Goal: Task Accomplishment & Management: Use online tool/utility

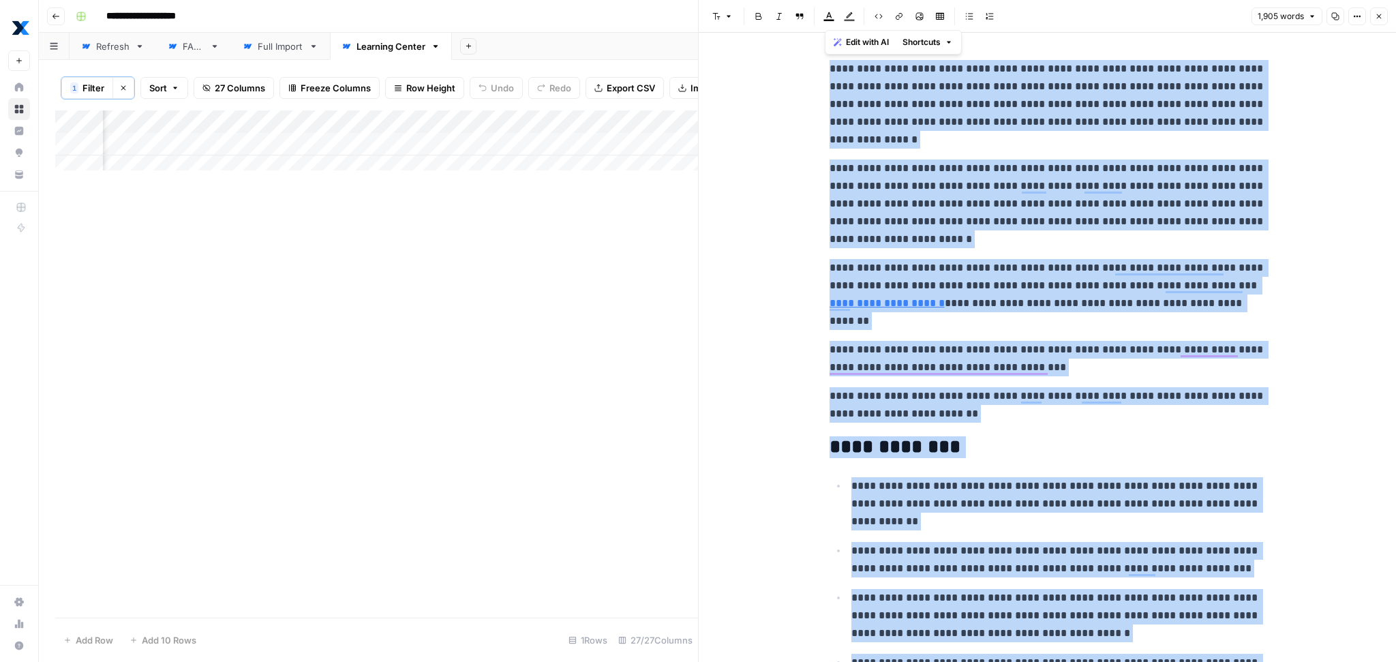
scroll to position [0, 3534]
click at [1016, 289] on p "**********" at bounding box center [1048, 294] width 436 height 71
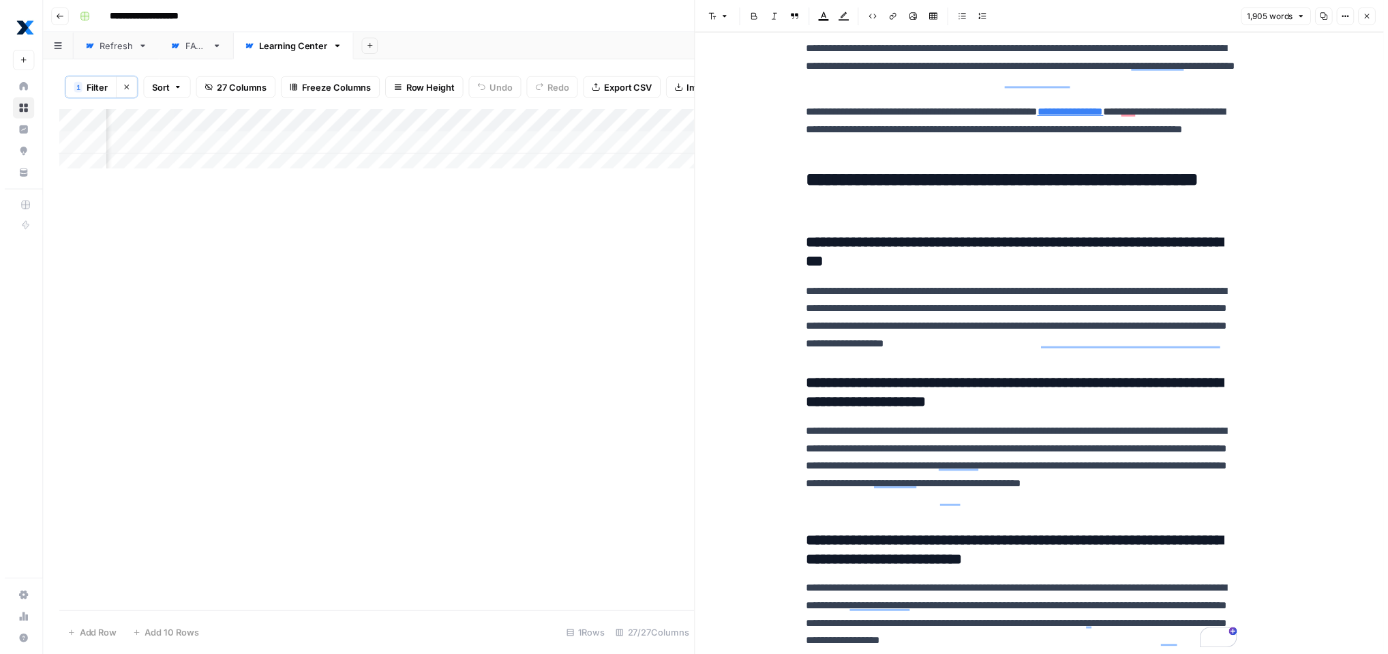
scroll to position [7027, 0]
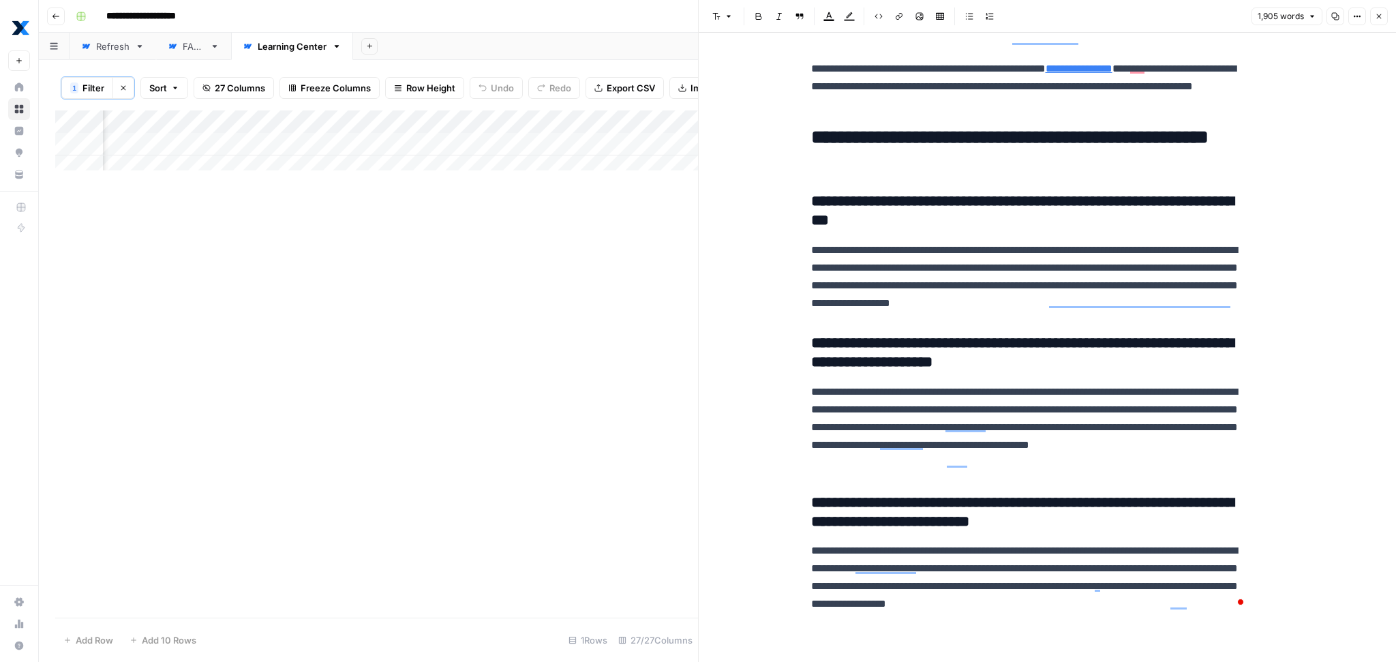
click at [1381, 15] on icon "button" at bounding box center [1379, 16] width 8 height 8
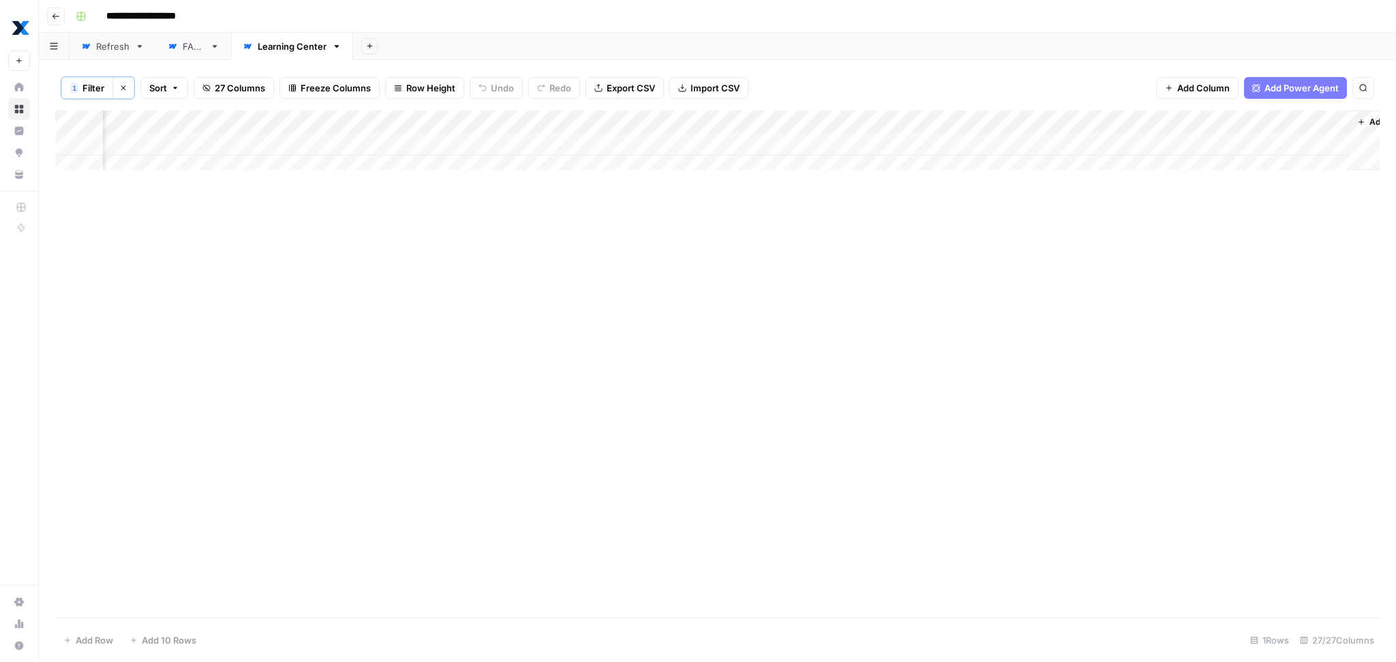
scroll to position [0, 3092]
click at [961, 142] on div "Add Column" at bounding box center [717, 144] width 1325 height 68
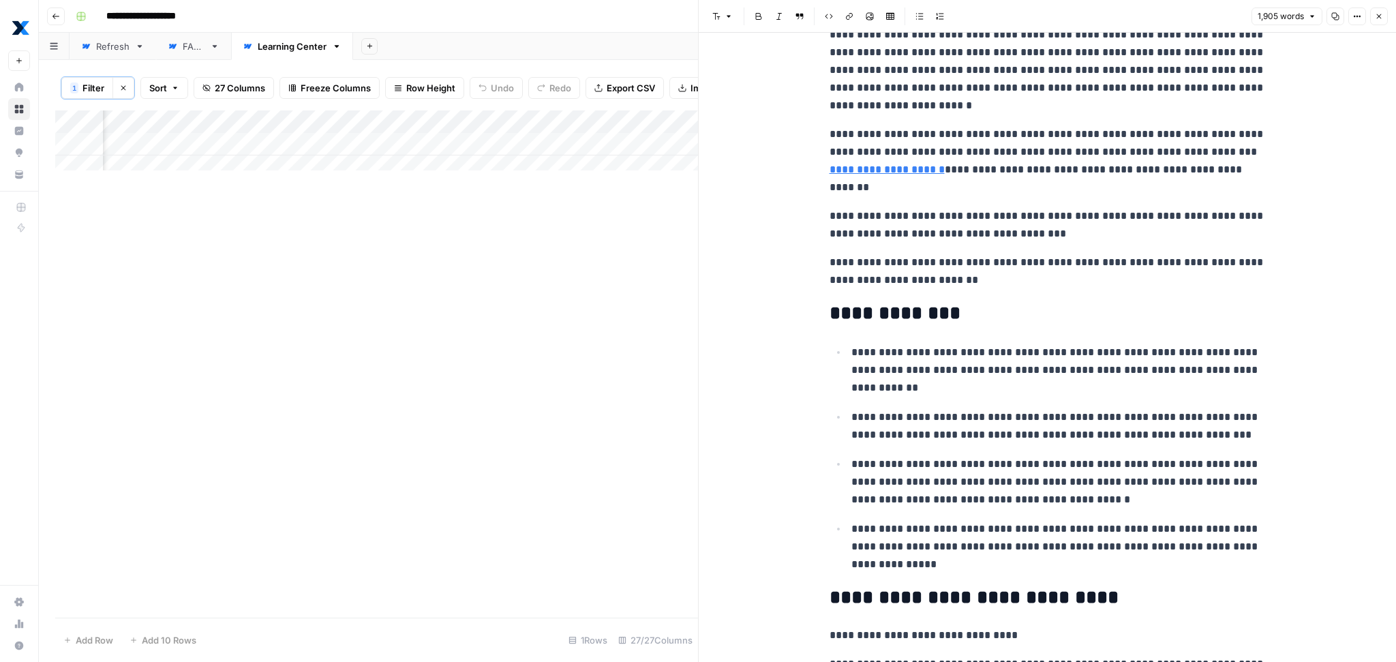
scroll to position [0, 3409]
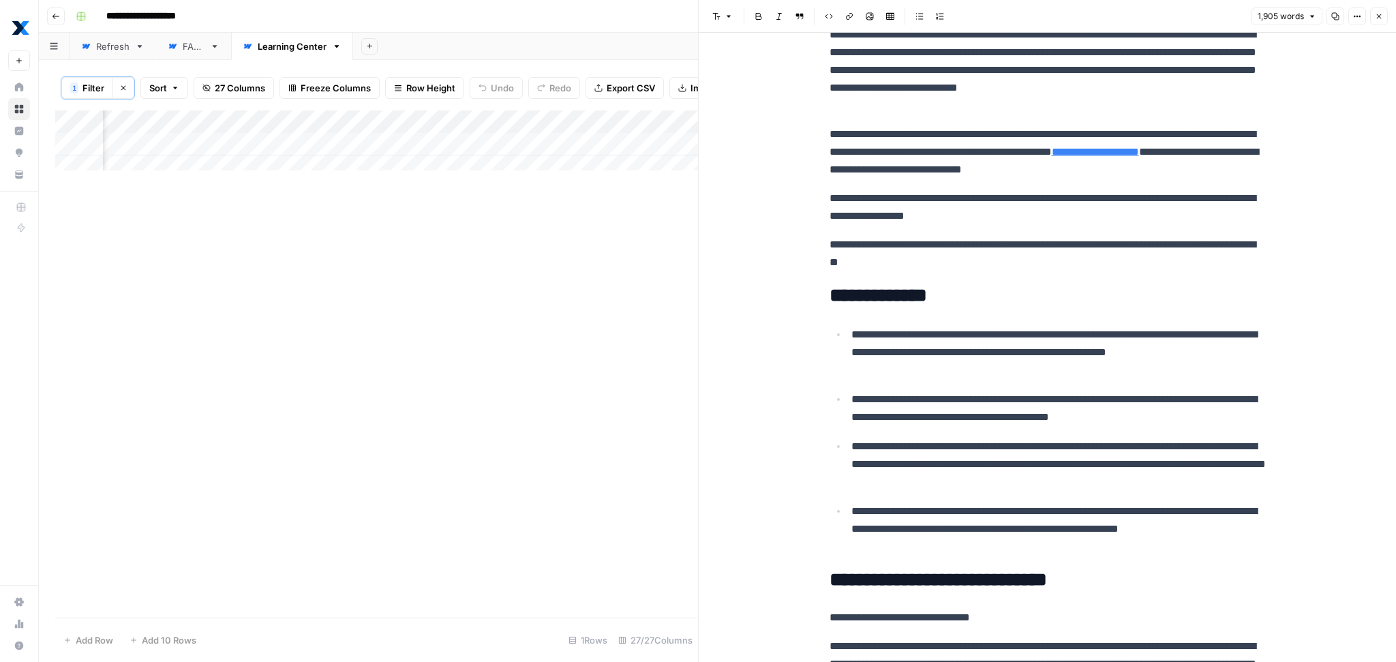
click at [608, 36] on div "Add Sheet" at bounding box center [874, 46] width 1043 height 27
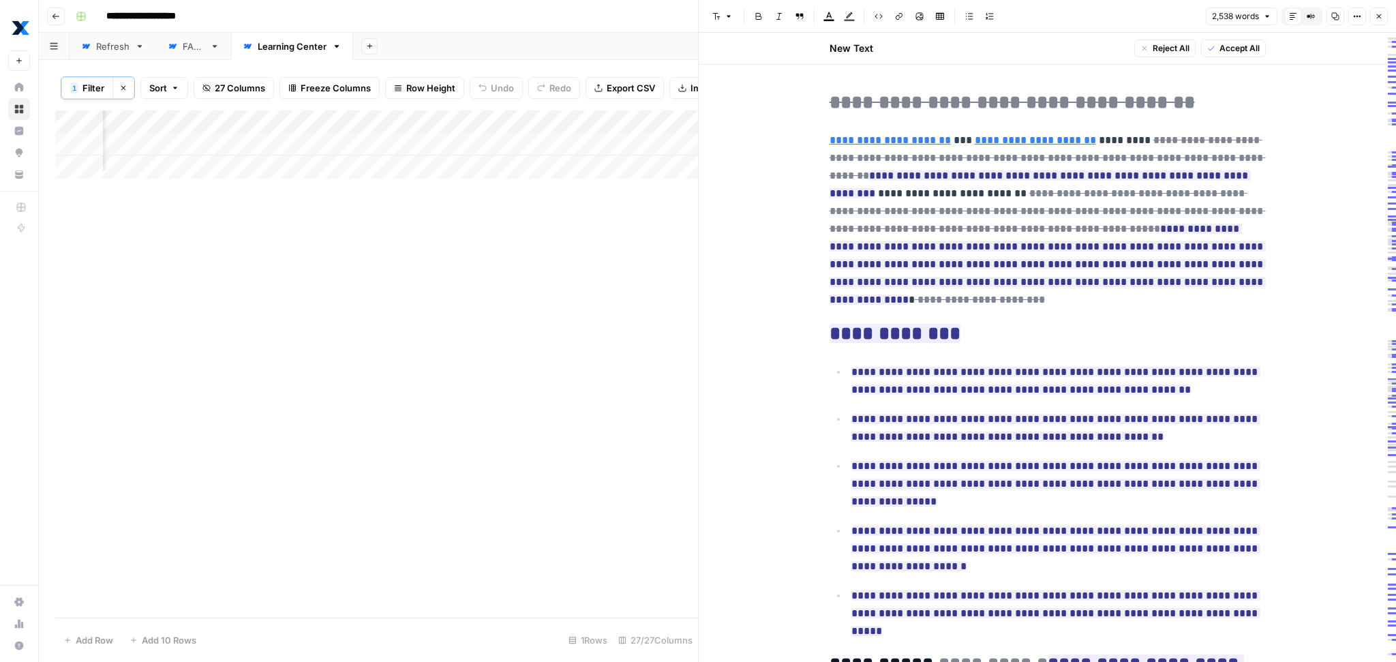
scroll to position [0, 3065]
click at [1376, 22] on button "Close" at bounding box center [1379, 16] width 18 height 18
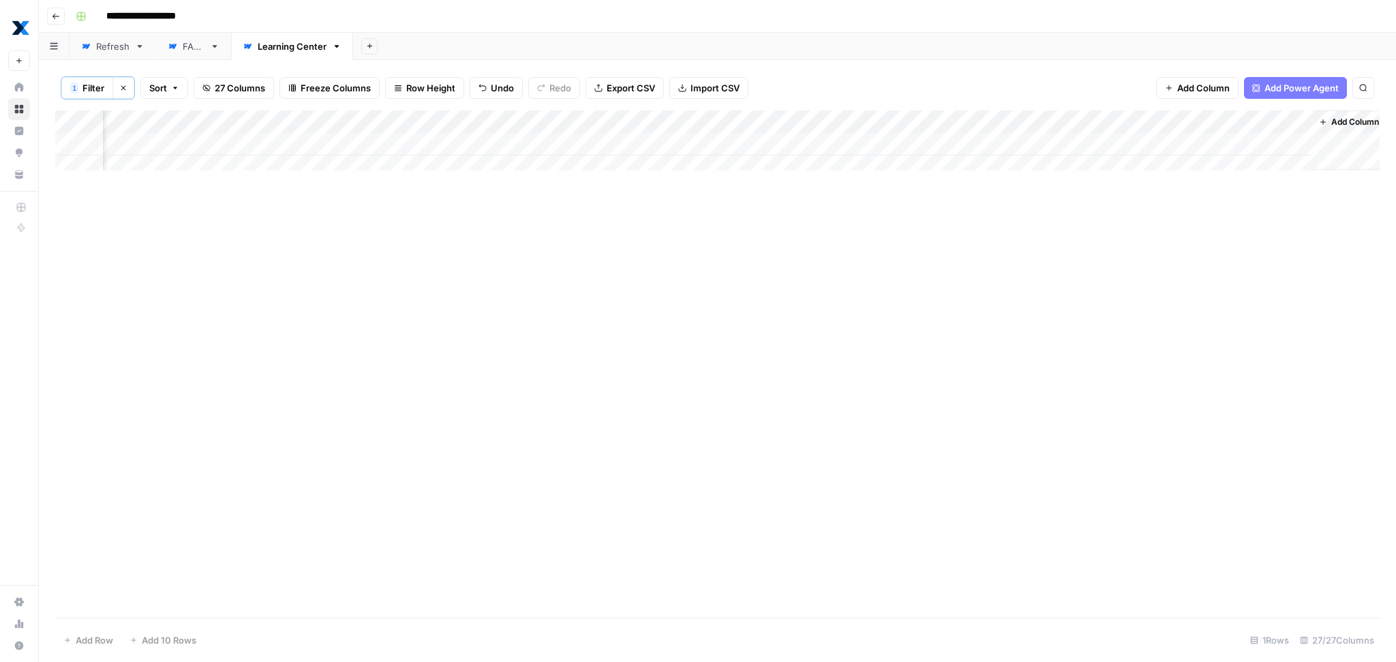
scroll to position [0, 3133]
click at [843, 139] on div "Add Column" at bounding box center [717, 144] width 1325 height 68
click at [926, 146] on div "Add Column" at bounding box center [717, 144] width 1325 height 68
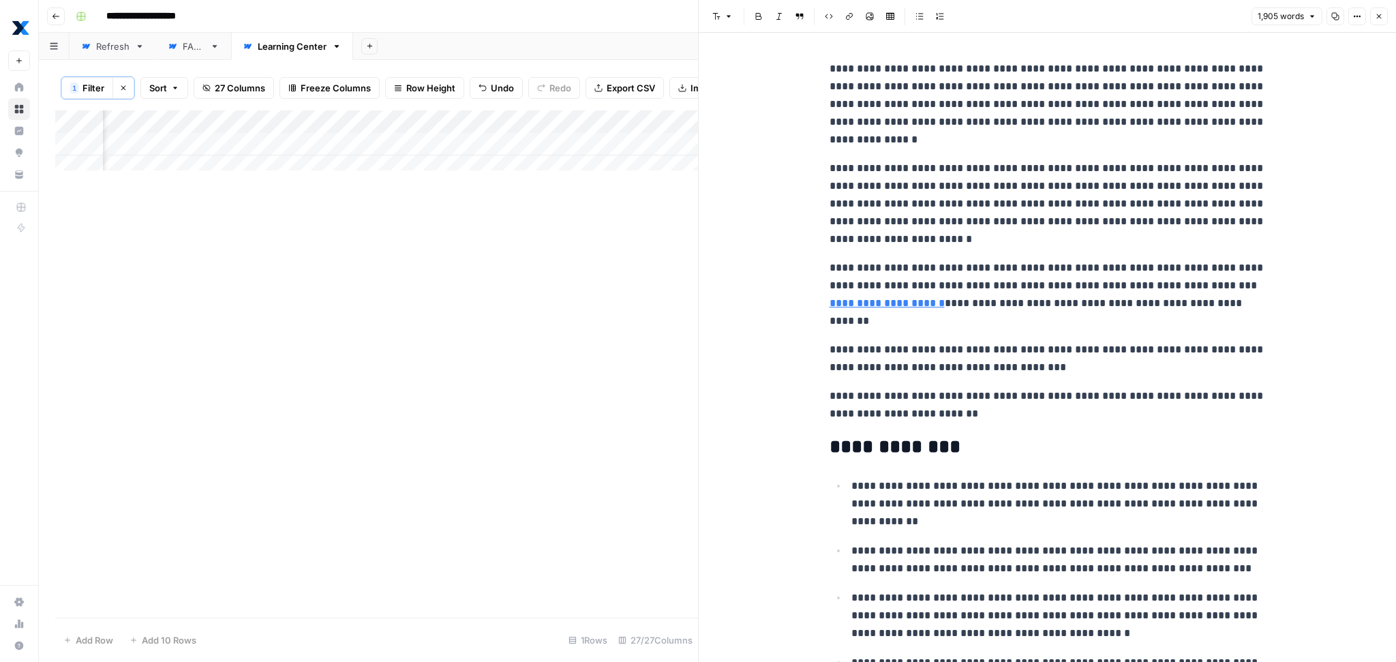
click at [944, 122] on p "**********" at bounding box center [1048, 104] width 436 height 89
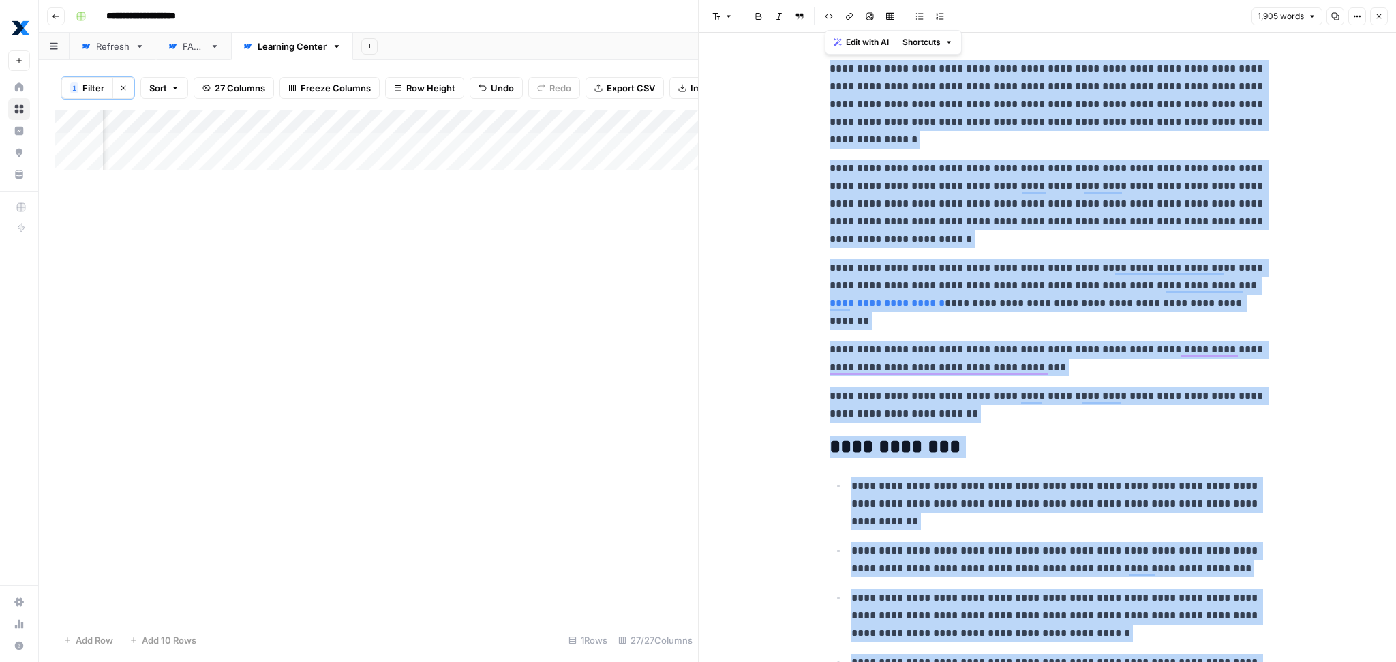
copy div "**********"
click at [594, 258] on div "Add Column" at bounding box center [376, 363] width 643 height 507
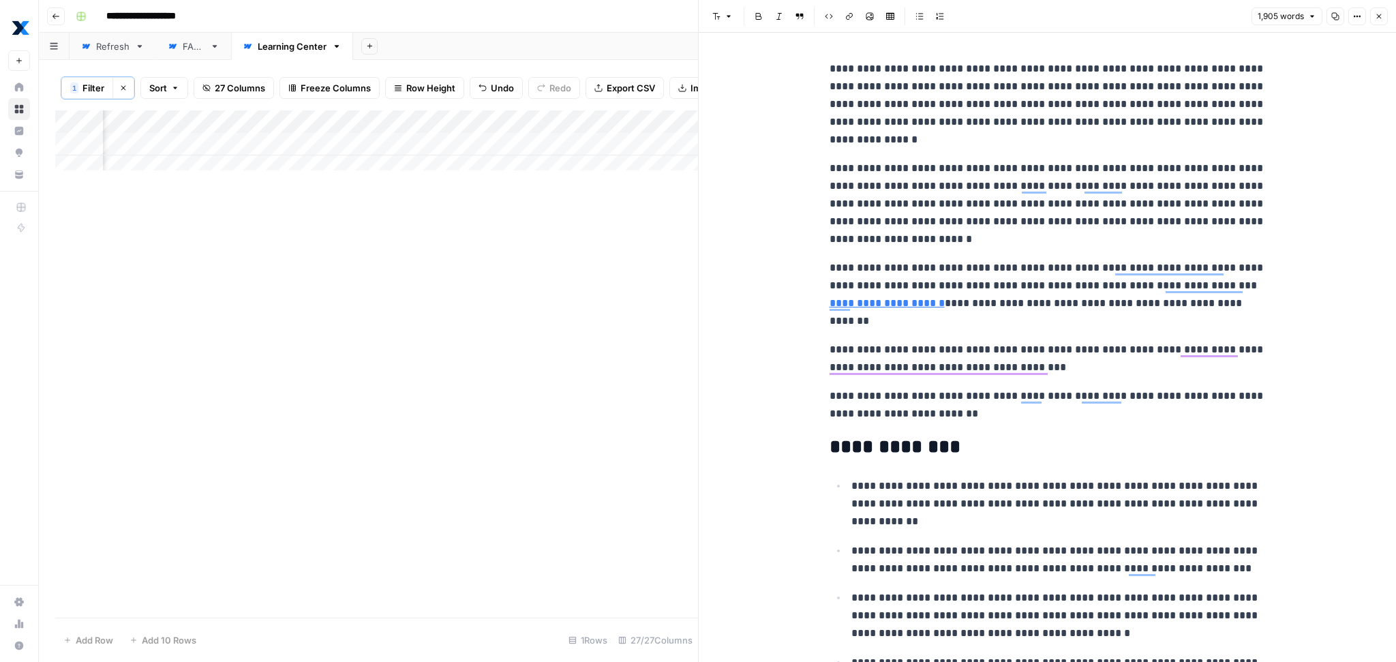
scroll to position [0, 2699]
click at [472, 231] on div "Add Column" at bounding box center [376, 363] width 643 height 507
click at [1375, 18] on icon "button" at bounding box center [1379, 16] width 8 height 8
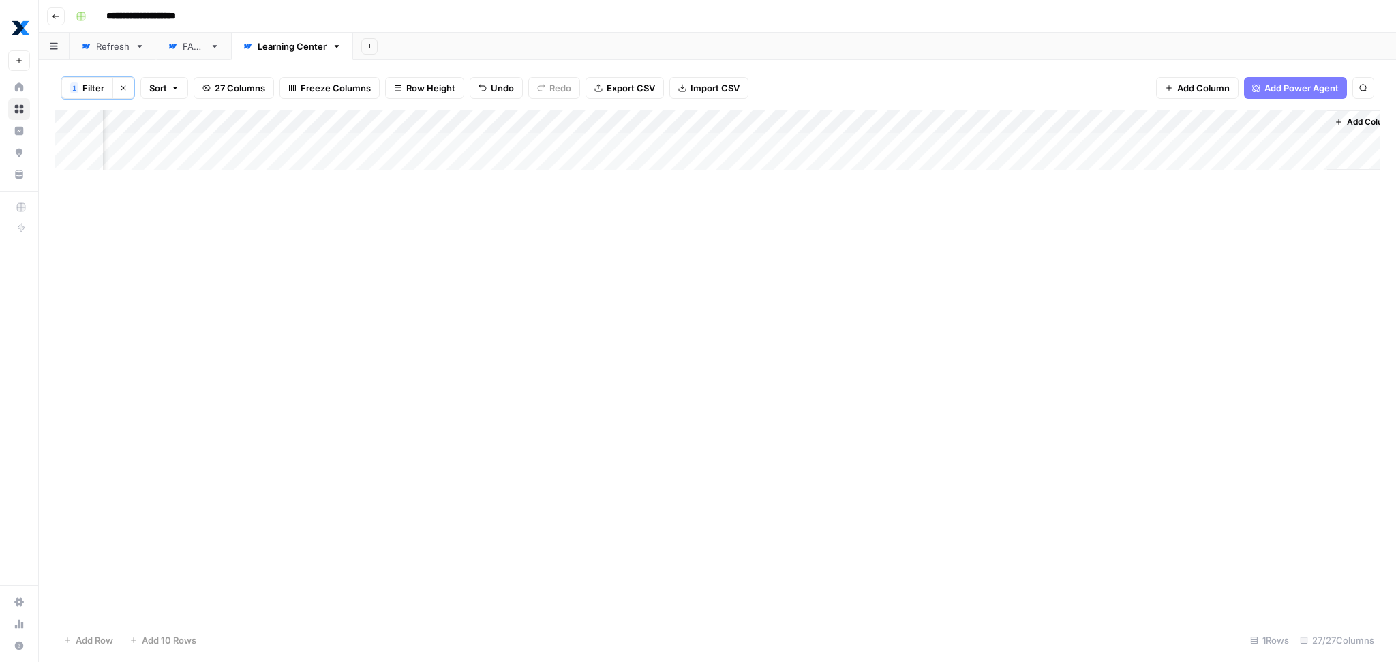
scroll to position [0, 3116]
click at [617, 436] on div "Add Column" at bounding box center [717, 363] width 1325 height 507
click at [680, 142] on div "Add Column" at bounding box center [717, 144] width 1325 height 68
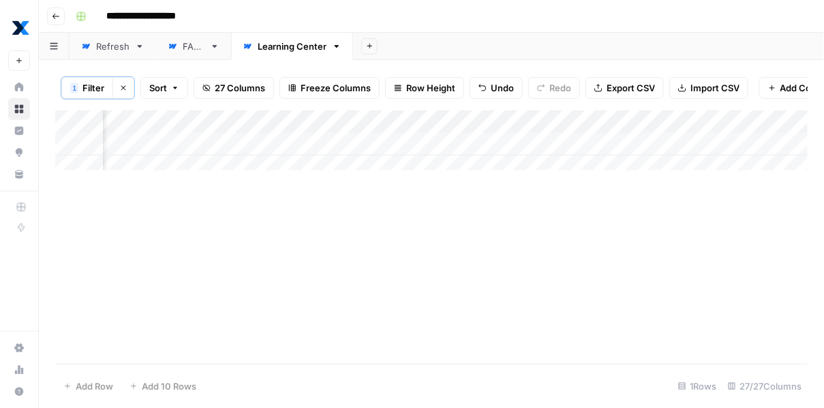
scroll to position [0, 3133]
